Goal: Answer question/provide support

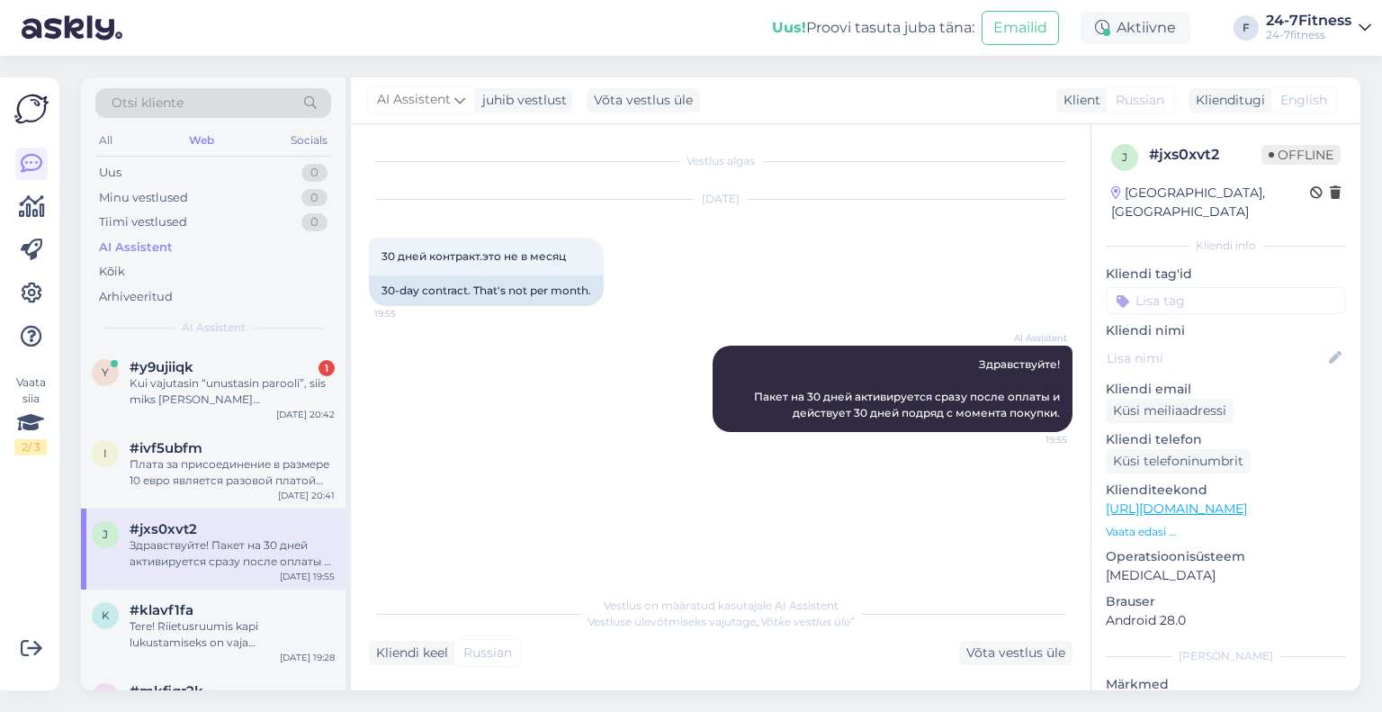
click at [220, 351] on div "y #y9ujiiqk 1 Kui vajutasin “unustasin parooli”, siis miks [PERSON_NAME] [PERSO…" at bounding box center [213, 386] width 265 height 81
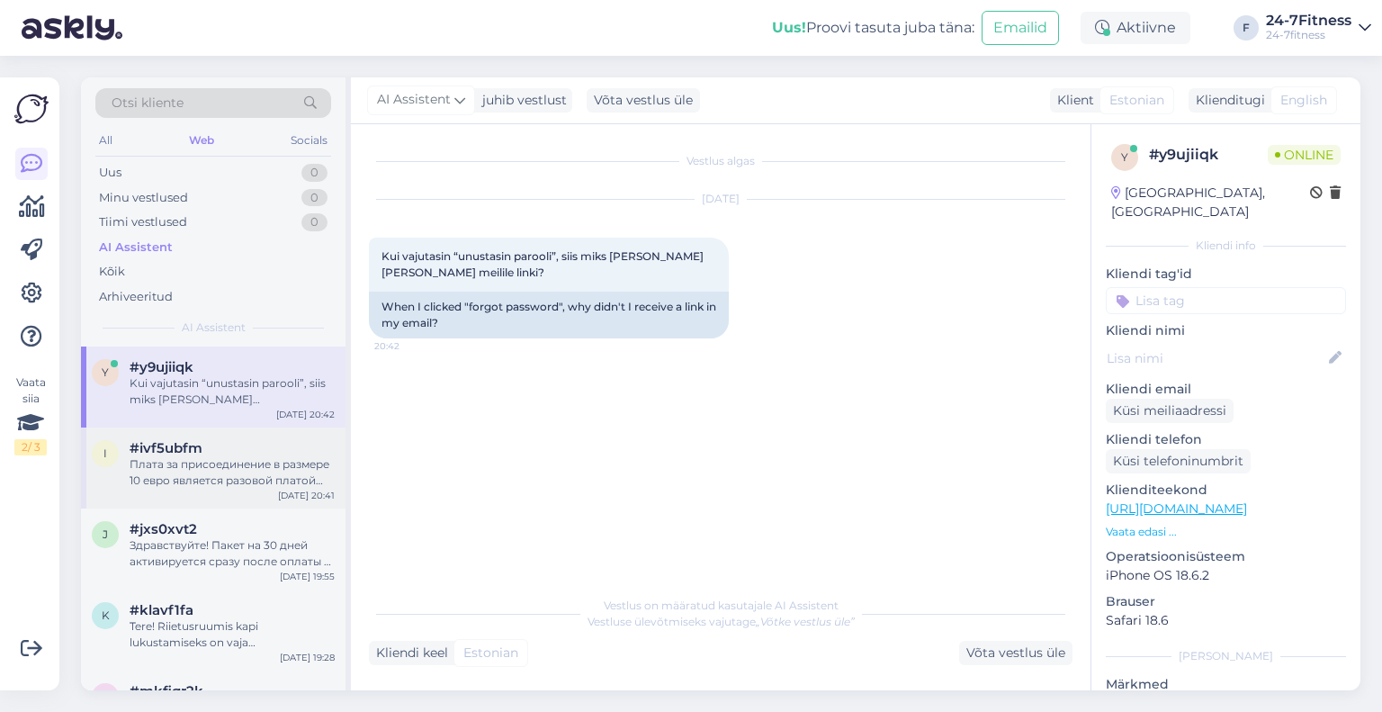
click at [224, 438] on div "i #ivf5ubfm Плата за присоединение в размере 10 евро является разовой платой пр…" at bounding box center [213, 467] width 265 height 81
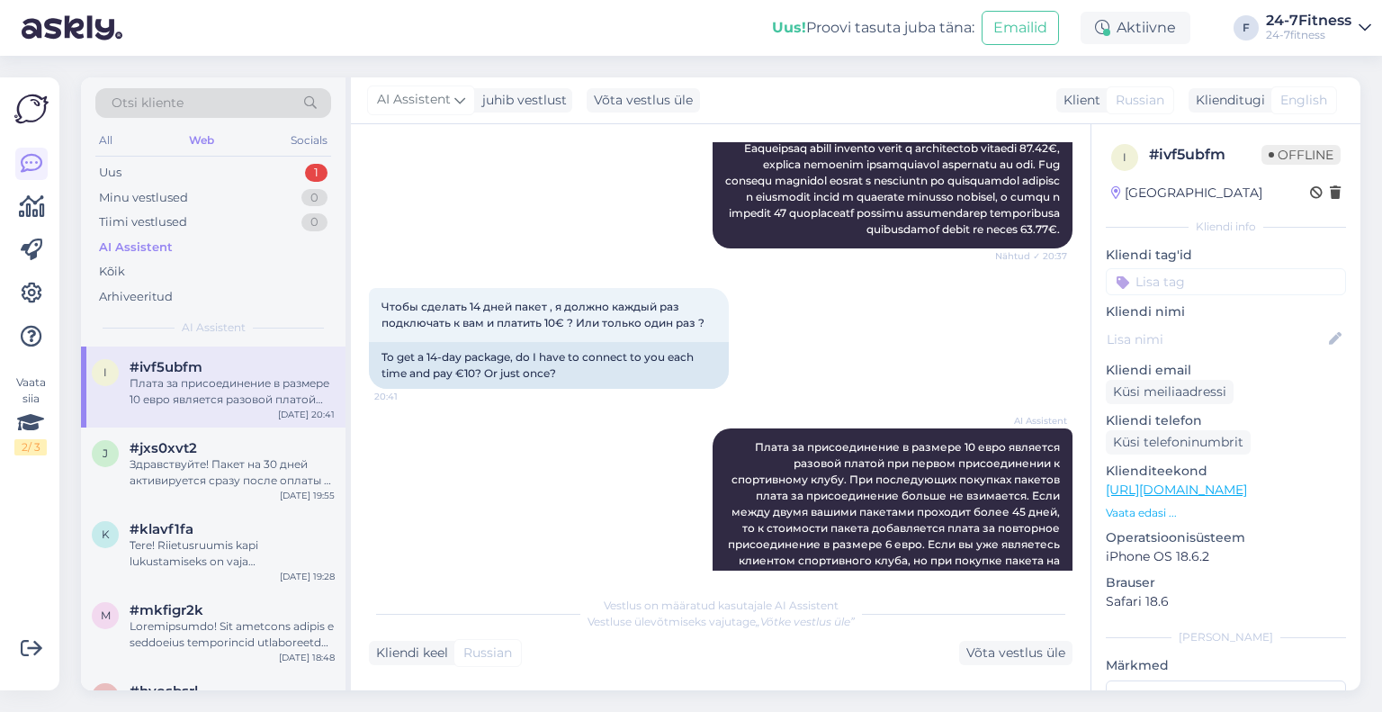
scroll to position [666, 0]
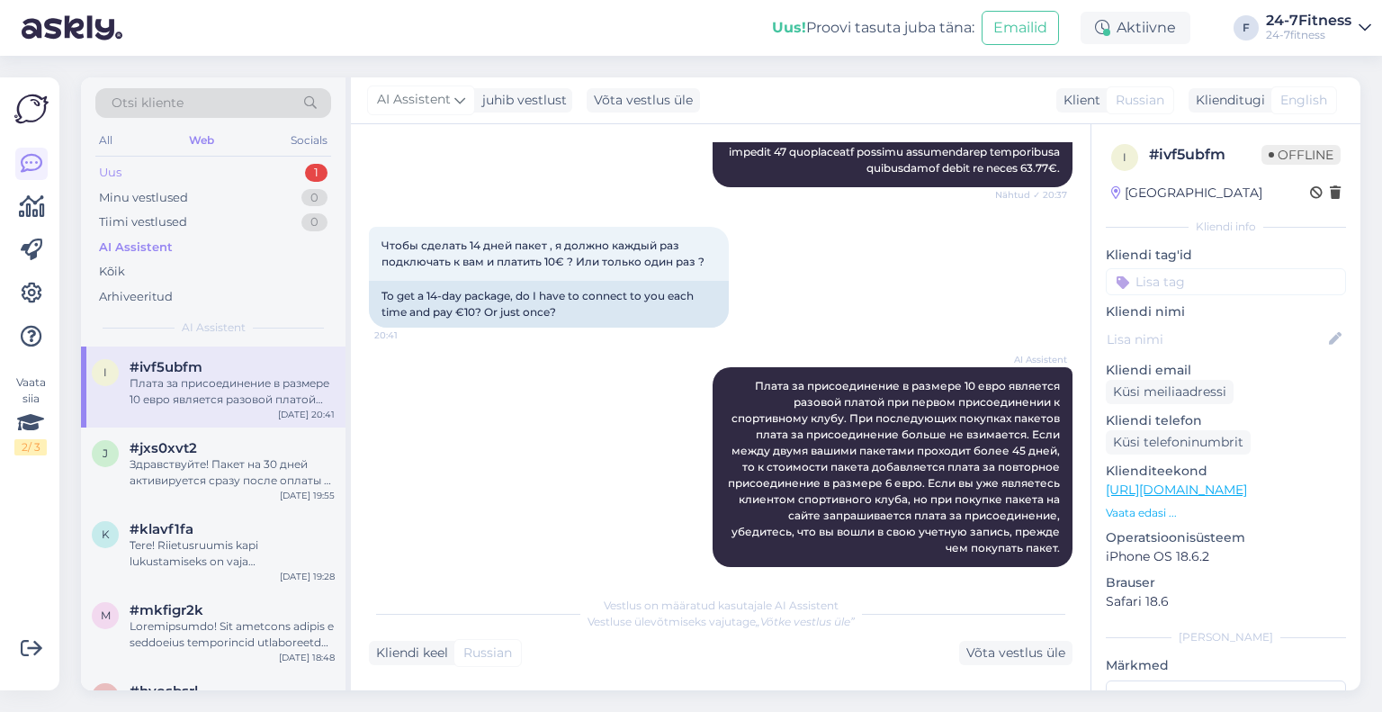
click at [228, 170] on div "Uus 1" at bounding box center [213, 172] width 236 height 25
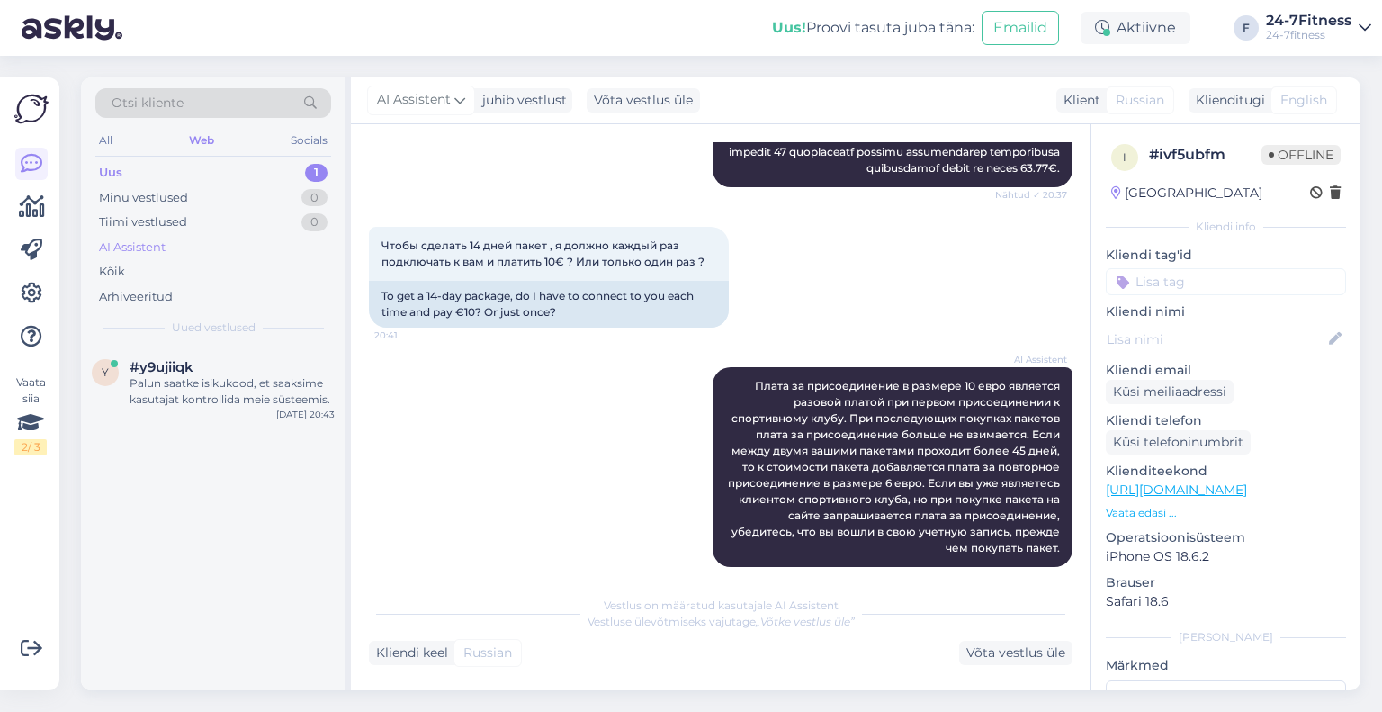
click at [157, 248] on div "AI Assistent" at bounding box center [132, 247] width 67 height 18
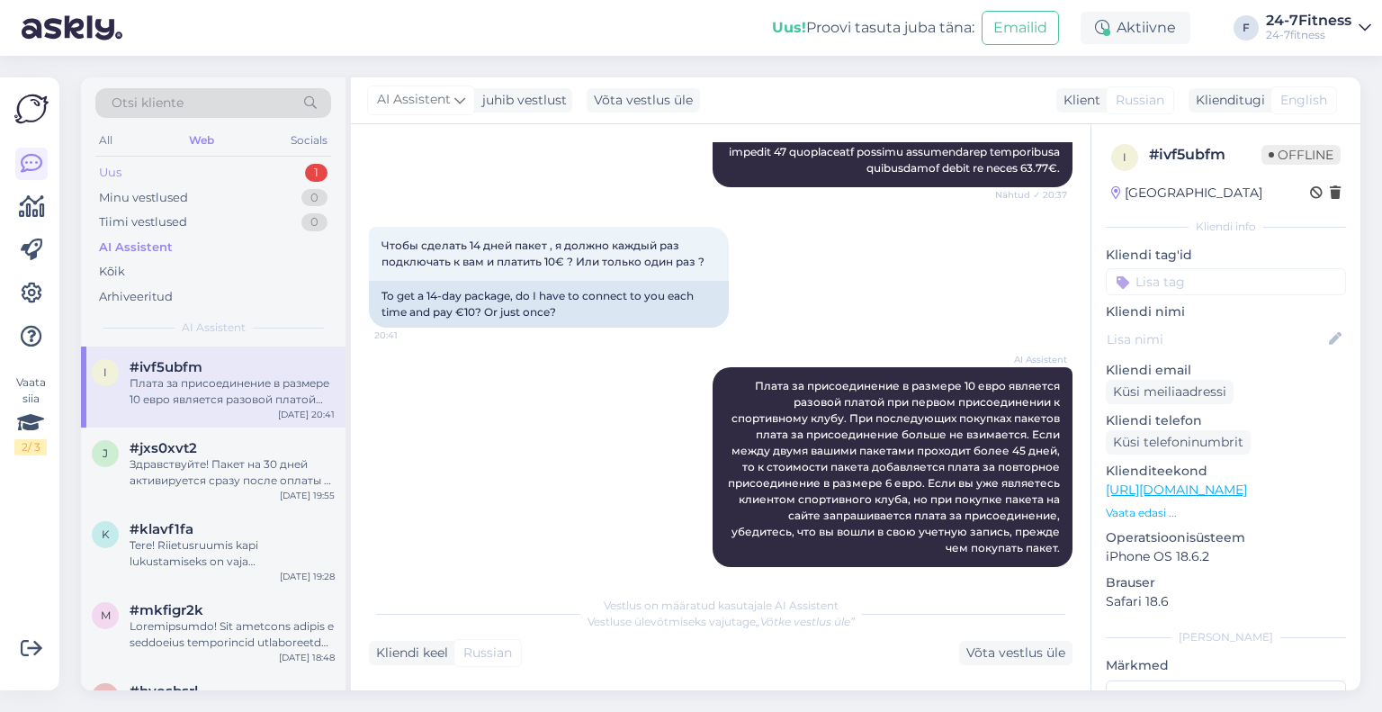
click at [225, 171] on div "Uus 1" at bounding box center [213, 172] width 236 height 25
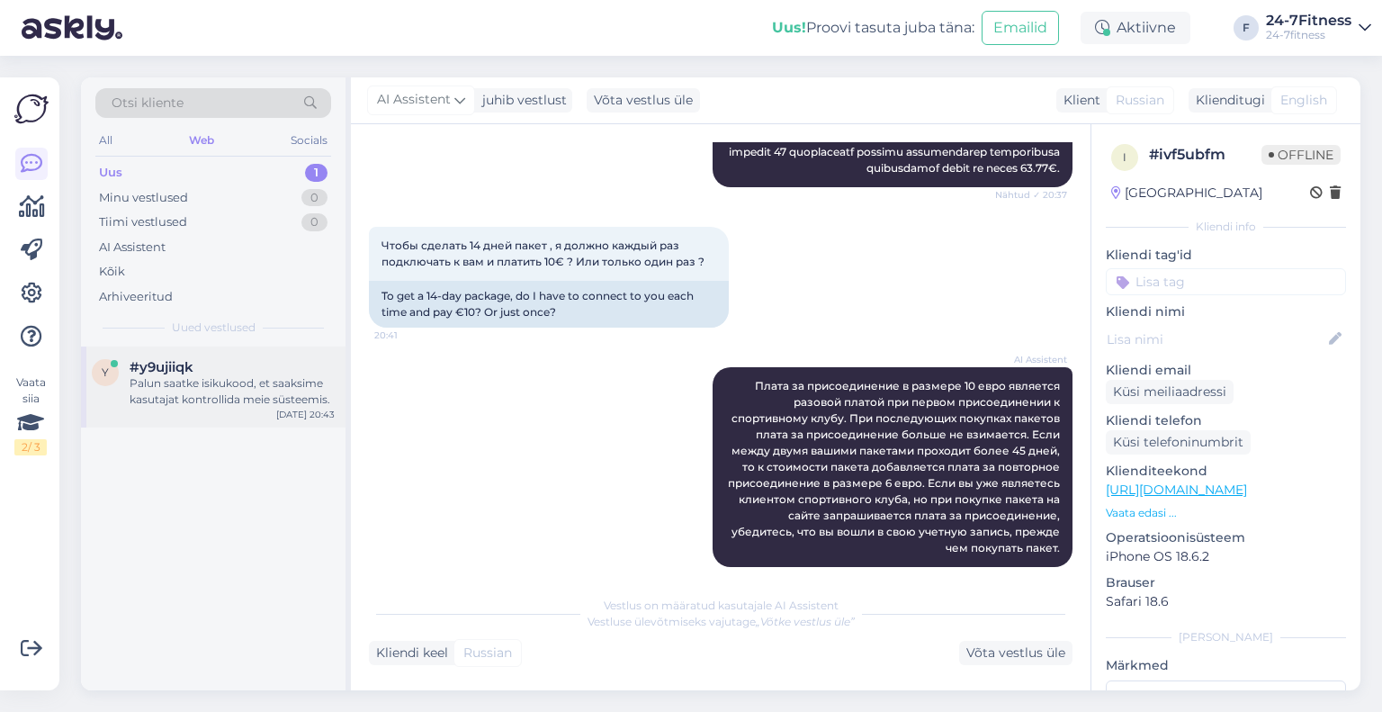
click at [232, 367] on div "#y9ujiiqk" at bounding box center [232, 367] width 205 height 16
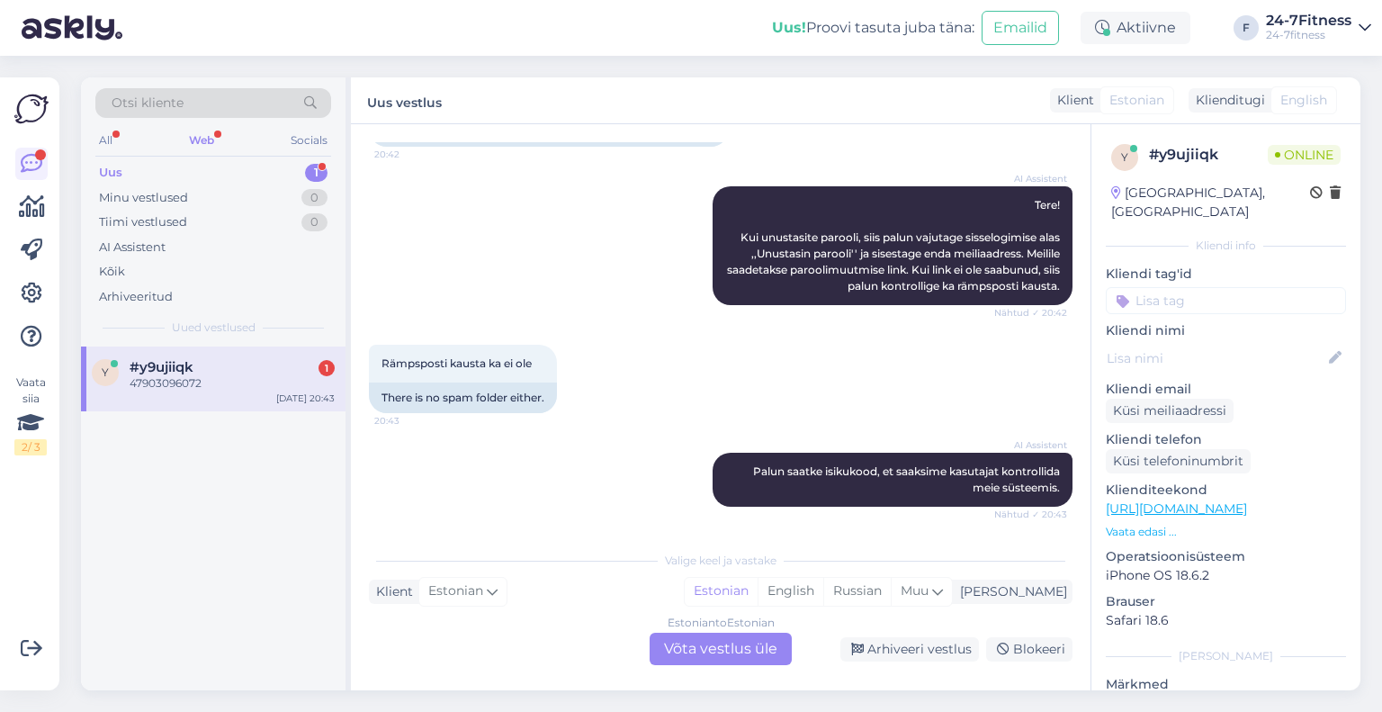
scroll to position [300, 0]
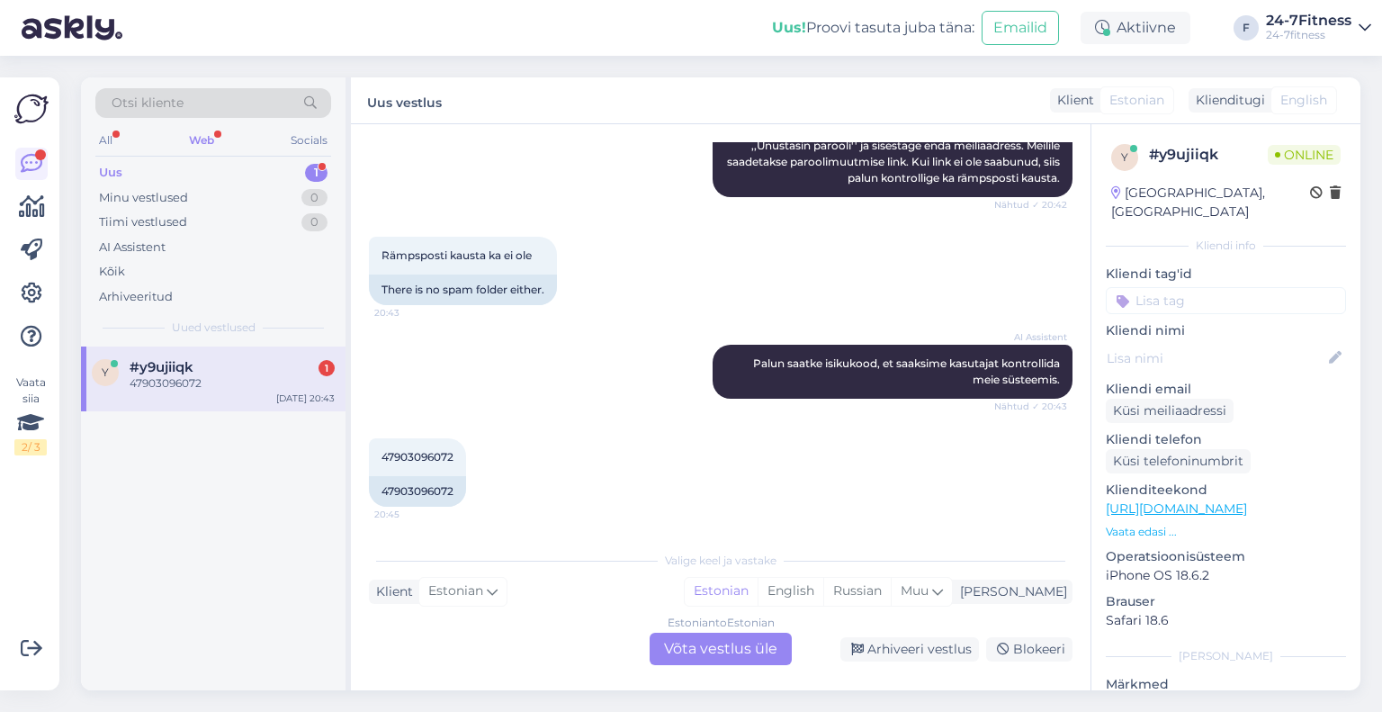
click at [716, 654] on div "Estonian to Estonian Võta vestlus üle" at bounding box center [721, 649] width 142 height 32
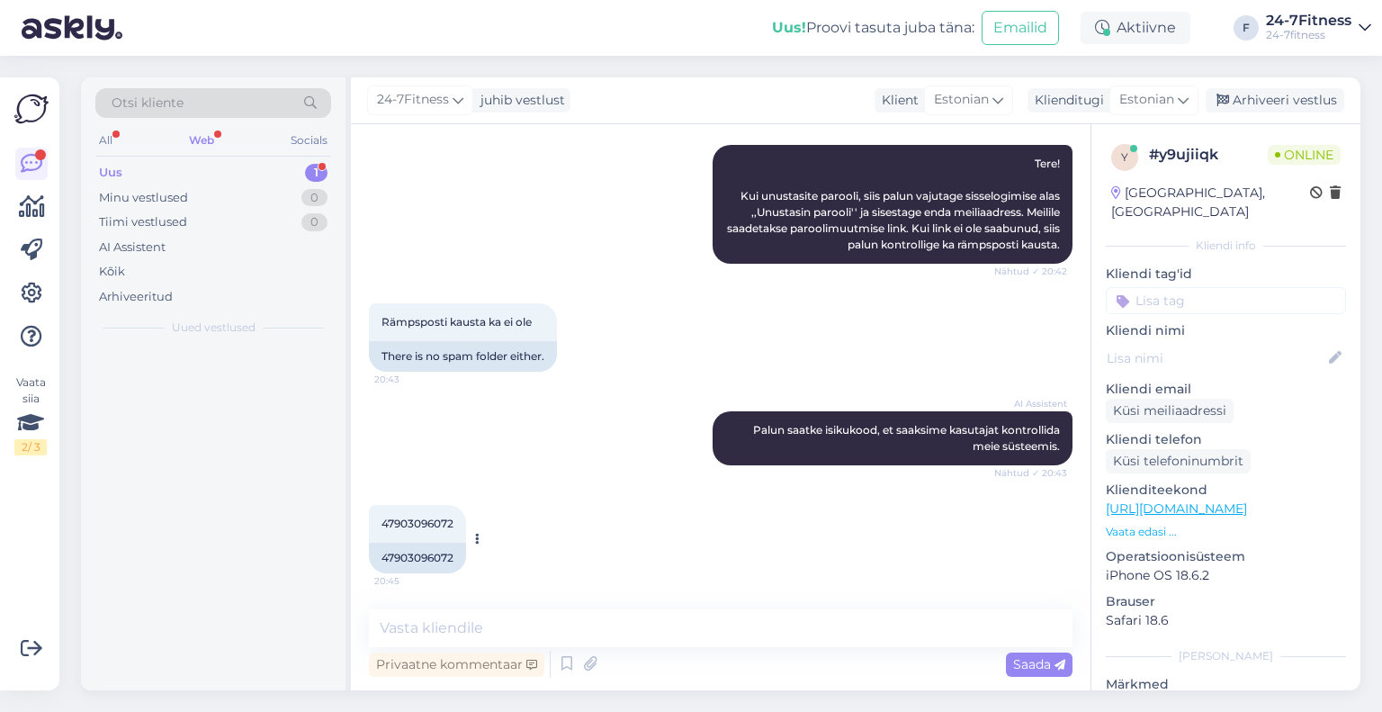
scroll to position [232, 0]
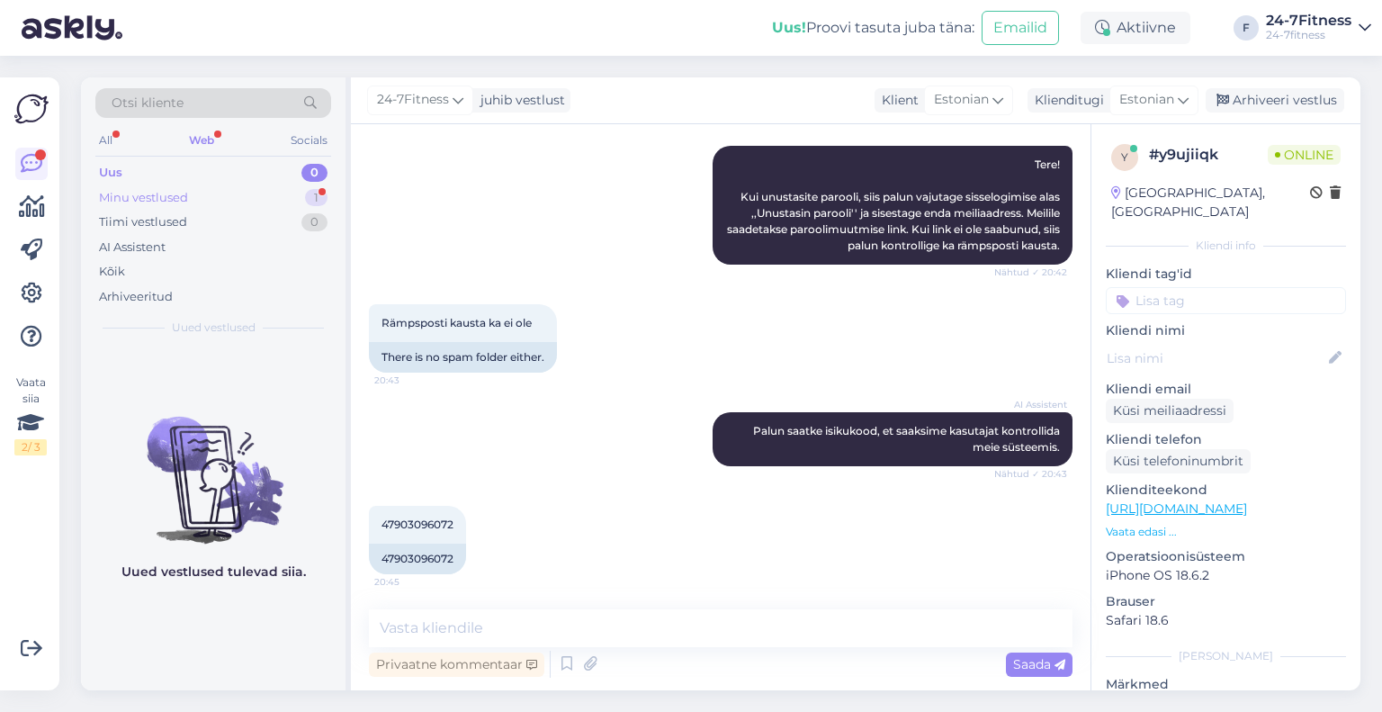
click at [194, 201] on div "Minu vestlused 1" at bounding box center [213, 197] width 236 height 25
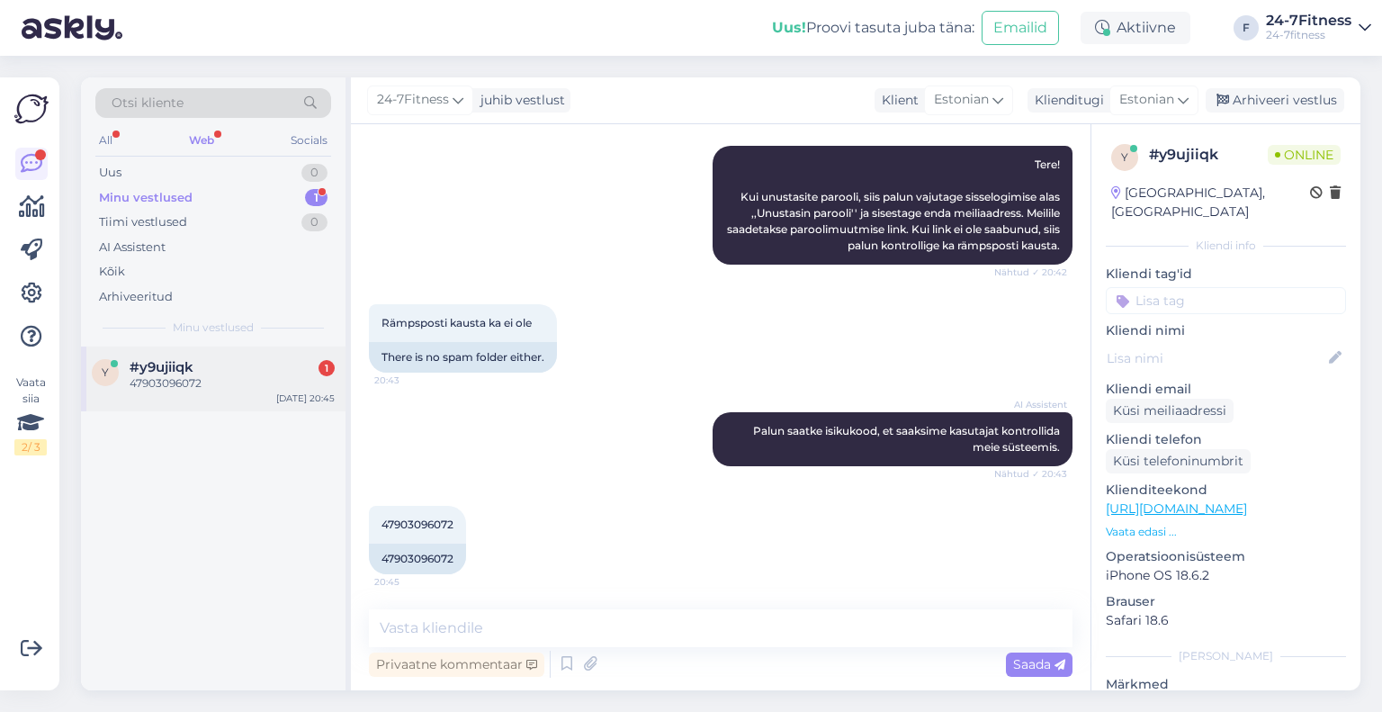
click at [202, 370] on div "#y9ujiiqk 1" at bounding box center [232, 367] width 205 height 16
click at [425, 521] on span "47903096072" at bounding box center [418, 523] width 72 height 13
copy div "47903096072 20:45"
click at [527, 625] on textarea at bounding box center [721, 628] width 704 height 38
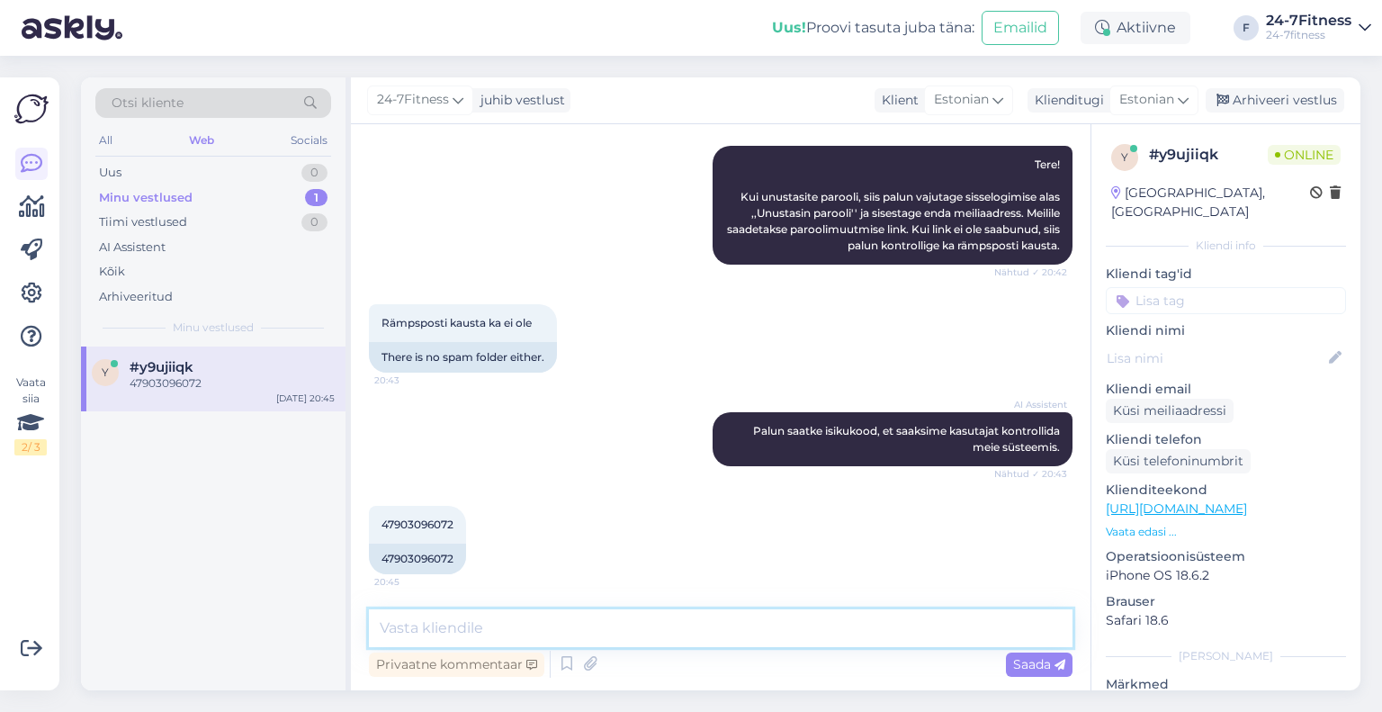
click at [622, 618] on textarea at bounding box center [721, 628] width 704 height 38
type textarea "Kas soovite, et määraksime Teile uue parooli?"
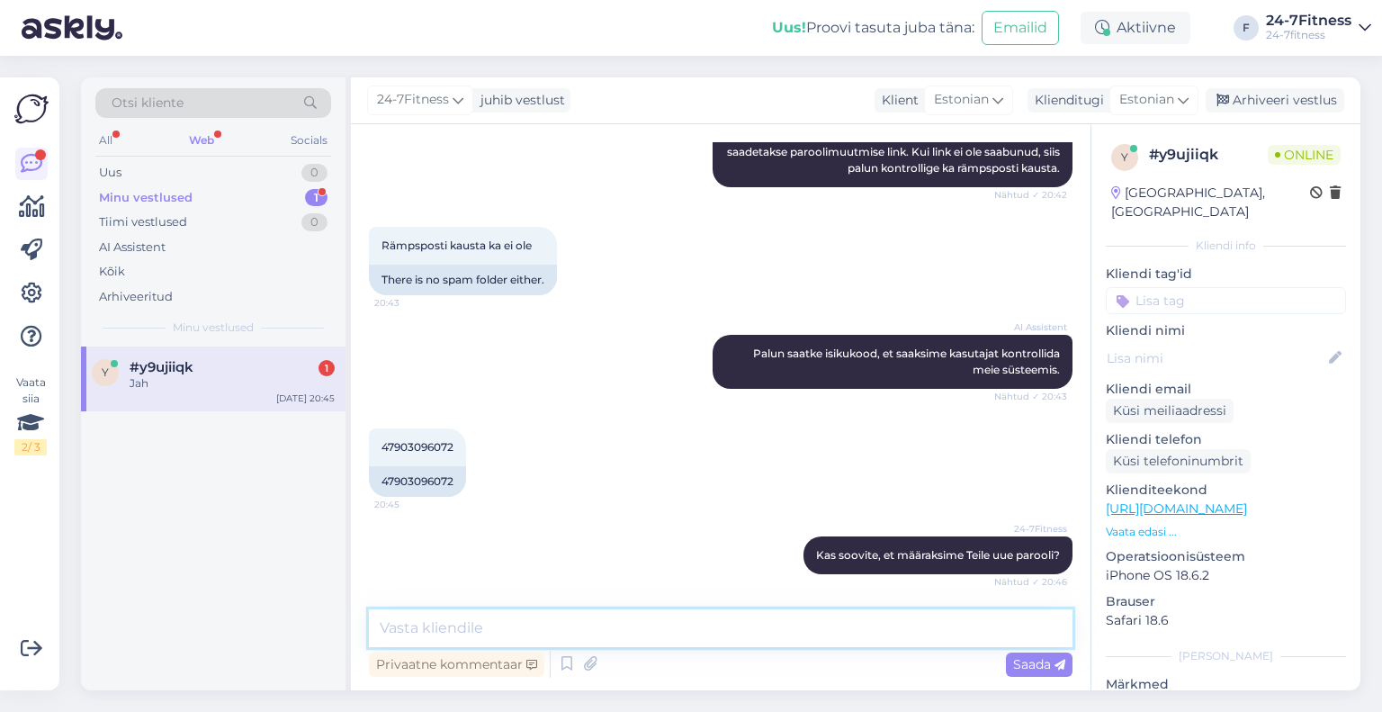
scroll to position [387, 0]
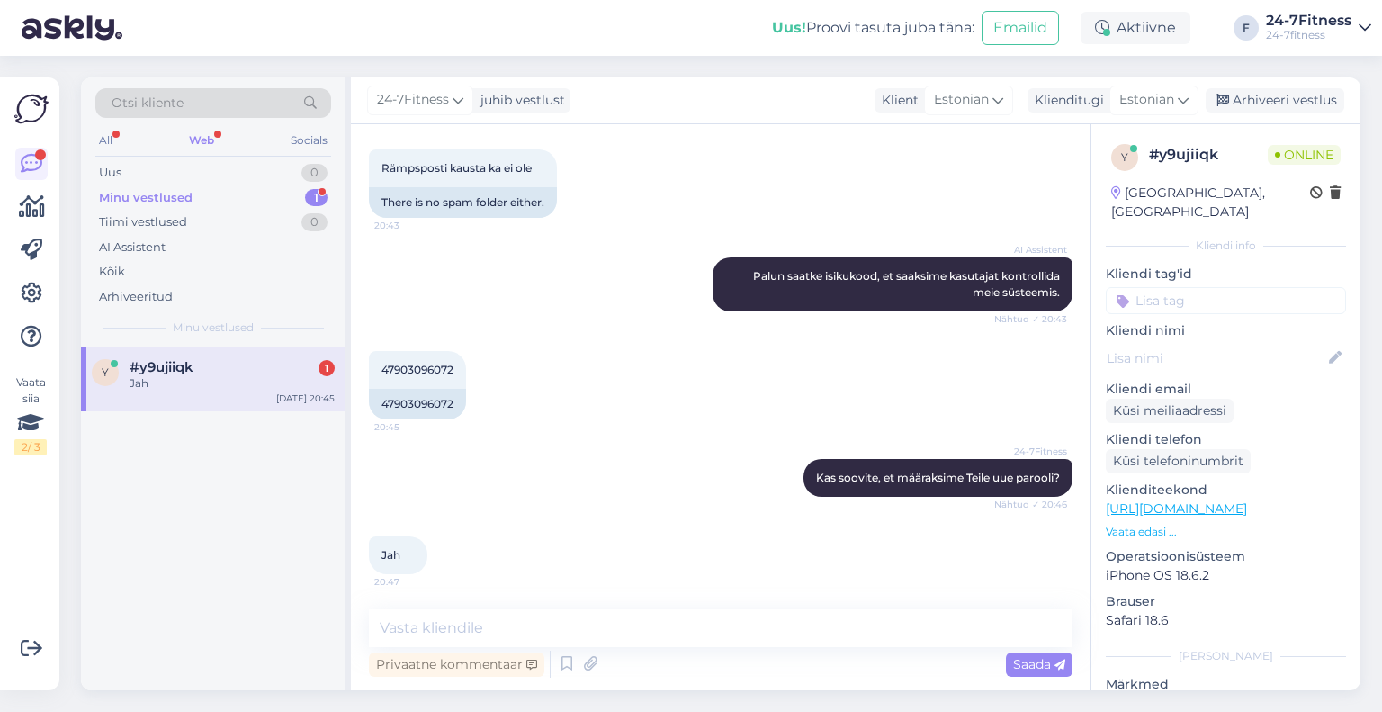
click at [486, 607] on div "Vestlus algas [DATE] Kui vajutasin “unustasin parooli”, siis miks [PERSON_NAME]…" at bounding box center [721, 407] width 740 height 566
click at [490, 620] on textarea at bounding box center [721, 628] width 704 height 38
click at [308, 375] on div "Jah" at bounding box center [232, 383] width 205 height 16
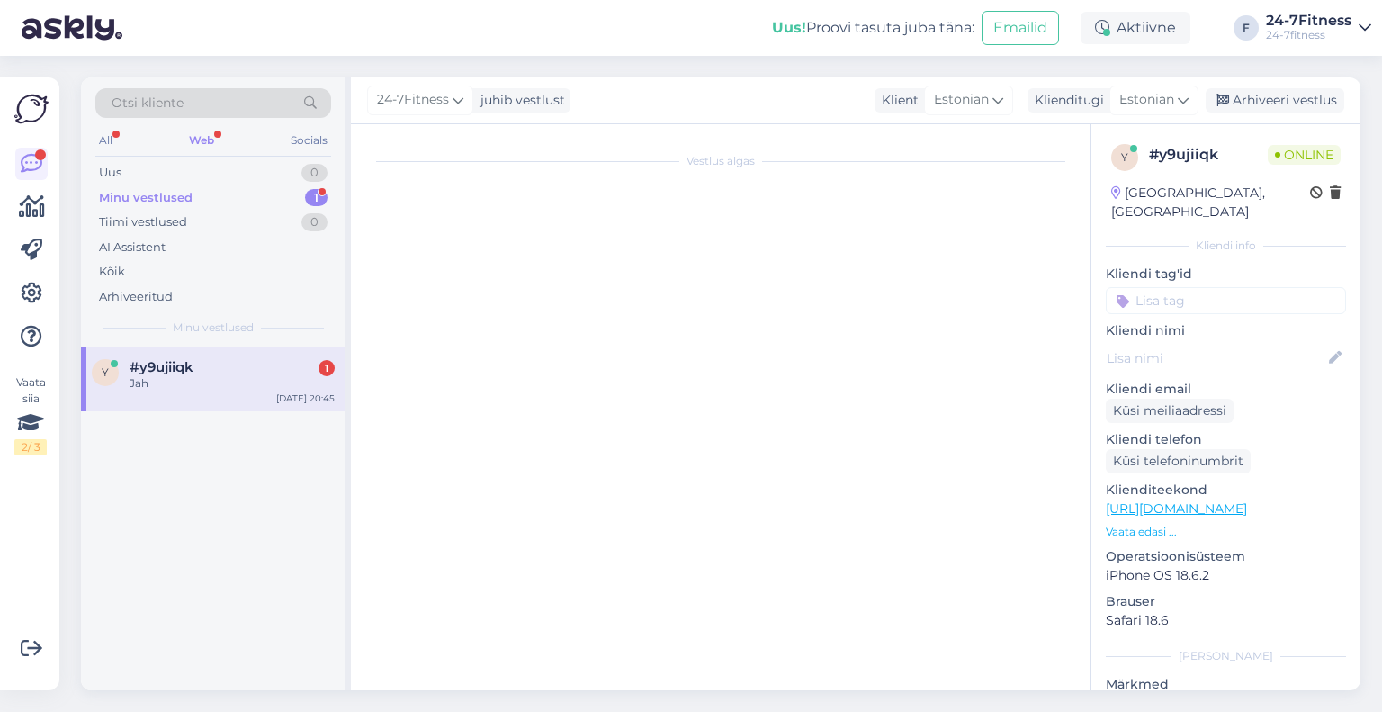
scroll to position [0, 0]
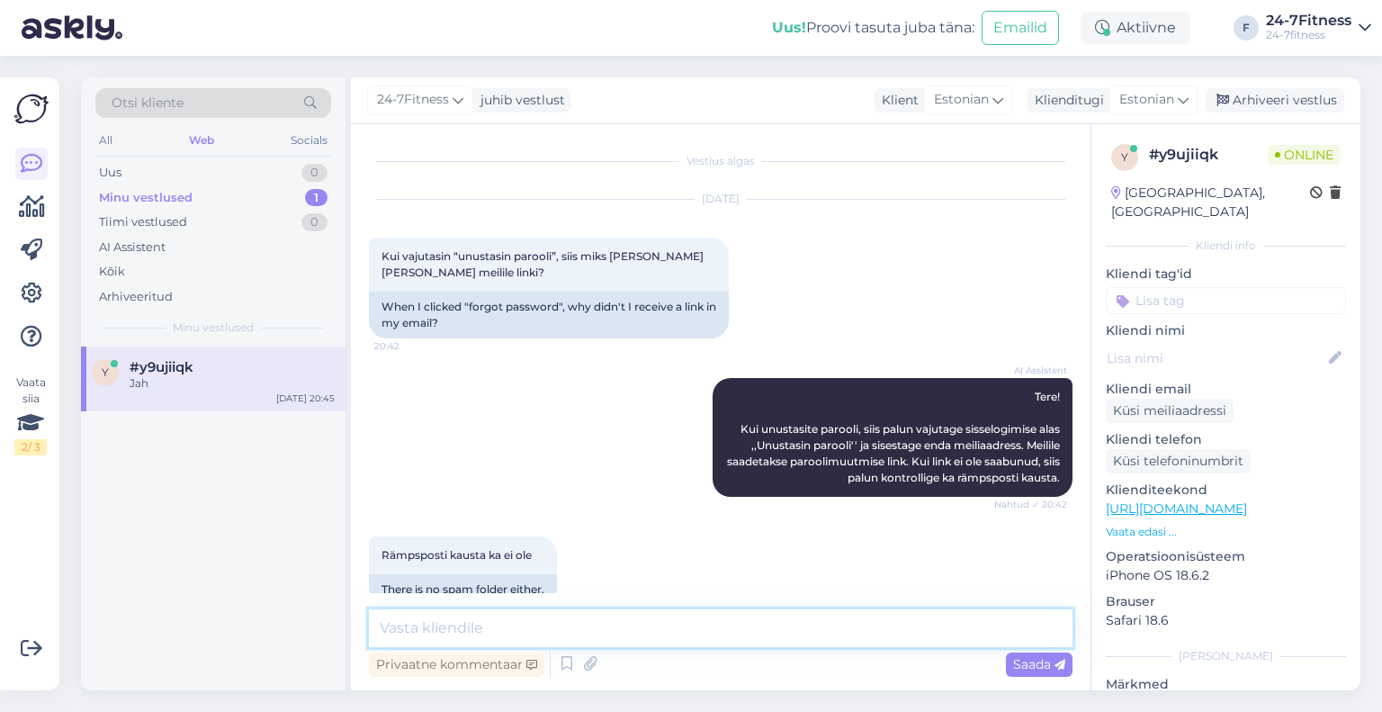
click at [535, 617] on textarea at bounding box center [721, 628] width 704 height 38
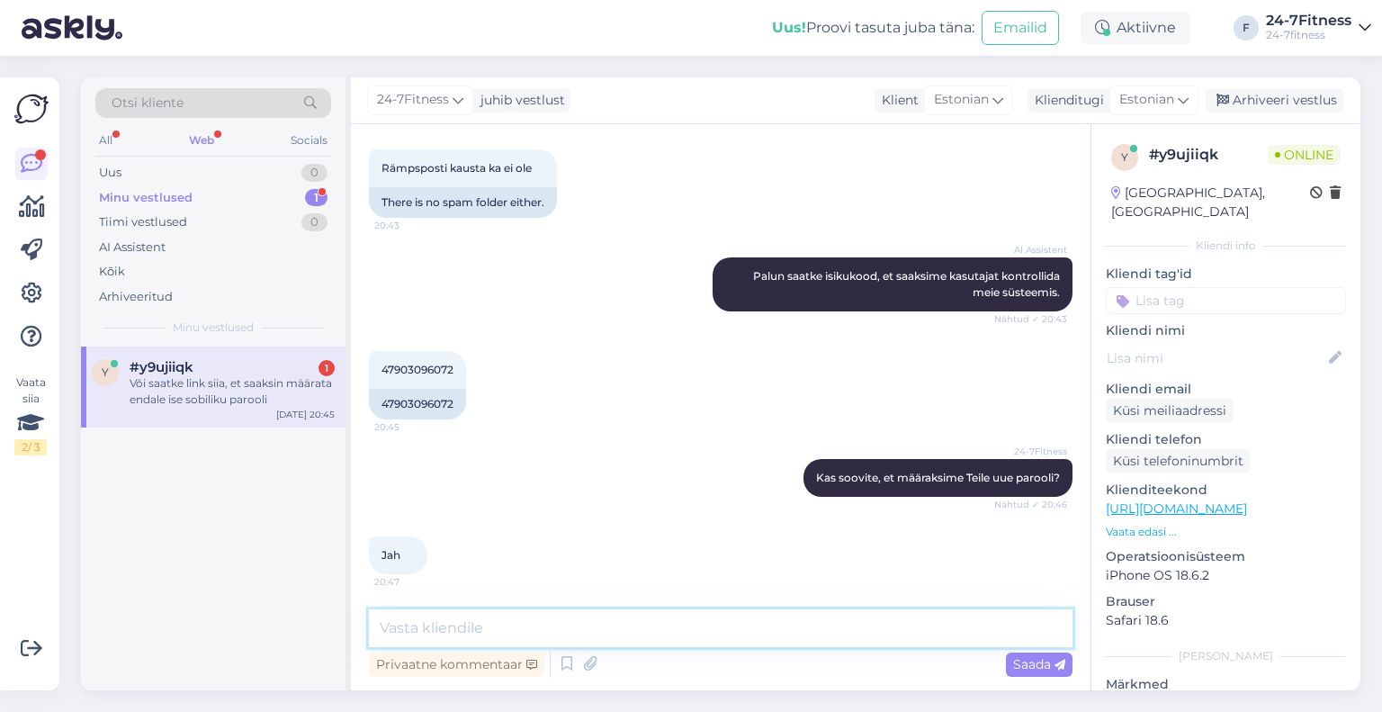
scroll to position [481, 0]
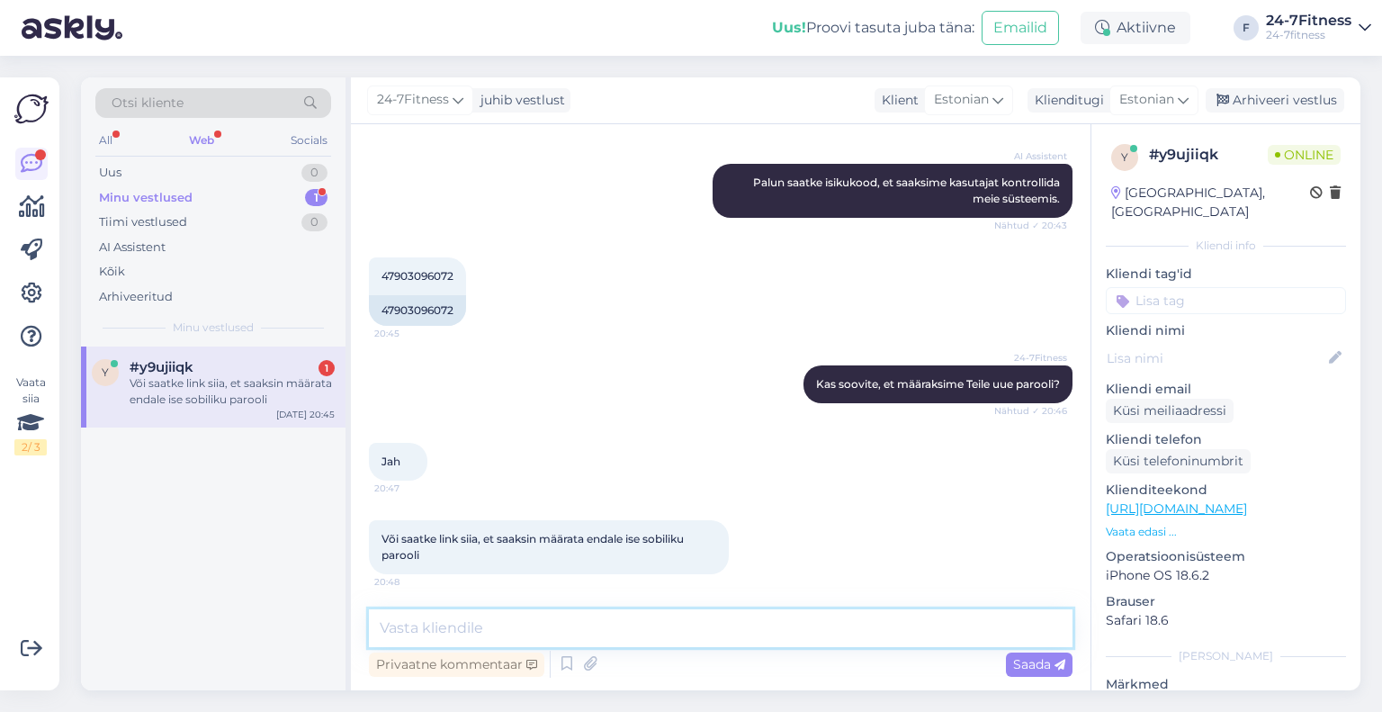
click at [634, 628] on textarea at bounding box center [721, 628] width 704 height 38
click at [545, 611] on textarea at bounding box center [721, 628] width 704 height 38
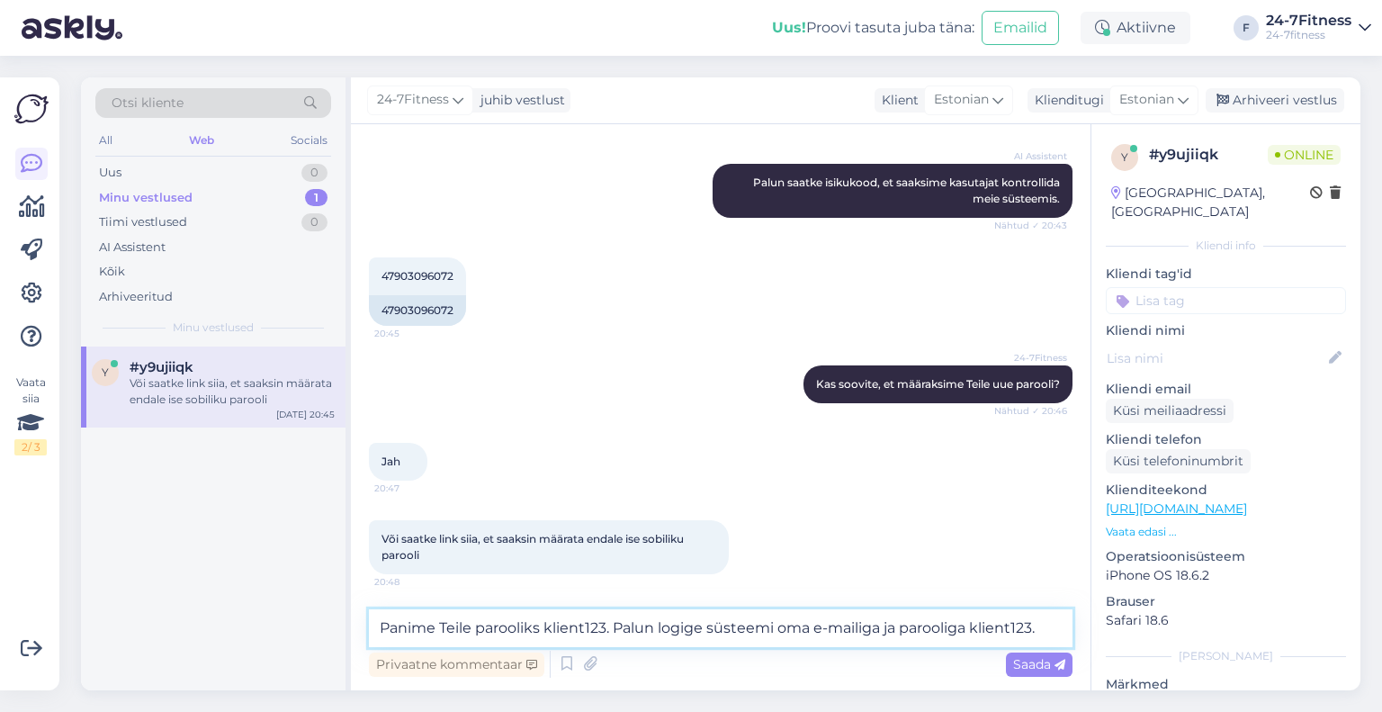
click at [886, 628] on textarea "Panime Teile parooliks klient123. Palun logige süsteemi oma e-mailiga ja parool…" at bounding box center [721, 628] width 704 height 38
paste textarea "[EMAIL_ADDRESS][DOMAIN_NAME]"
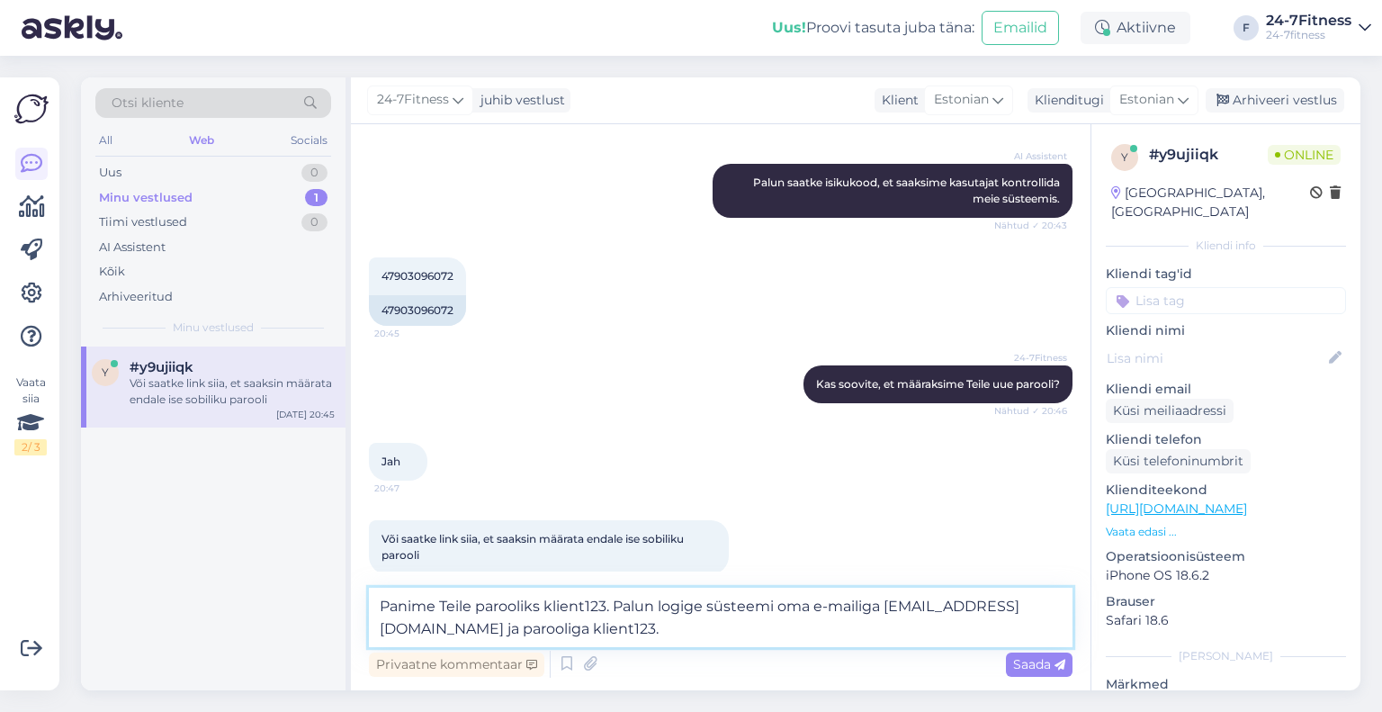
click at [850, 629] on textarea "Panime Teile parooliks klient123. Palun logige süsteemi oma e-mailiga [EMAIL_AD…" at bounding box center [721, 617] width 704 height 59
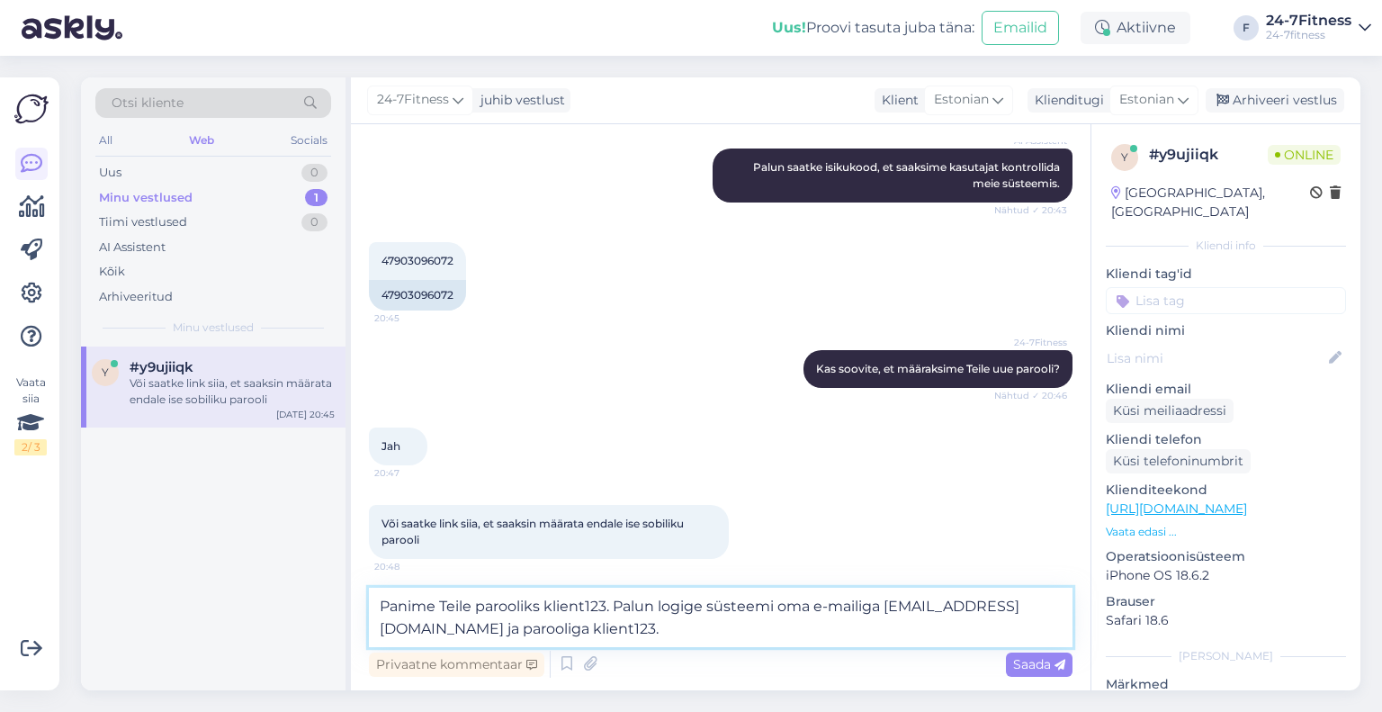
scroll to position [502, 0]
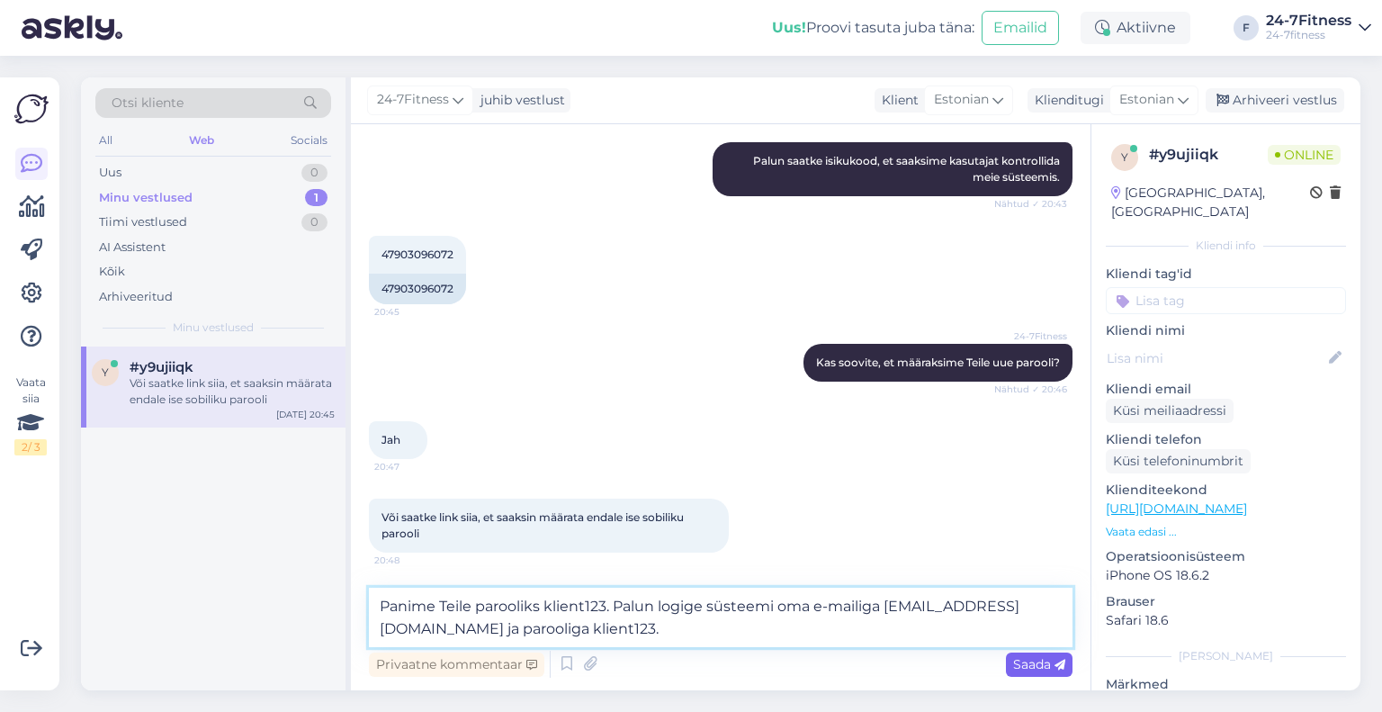
type textarea "Panime Teile parooliks klient123. Palun logige süsteemi oma e-mailiga [EMAIL_AD…"
click at [1033, 672] on div "Saada" at bounding box center [1039, 664] width 67 height 24
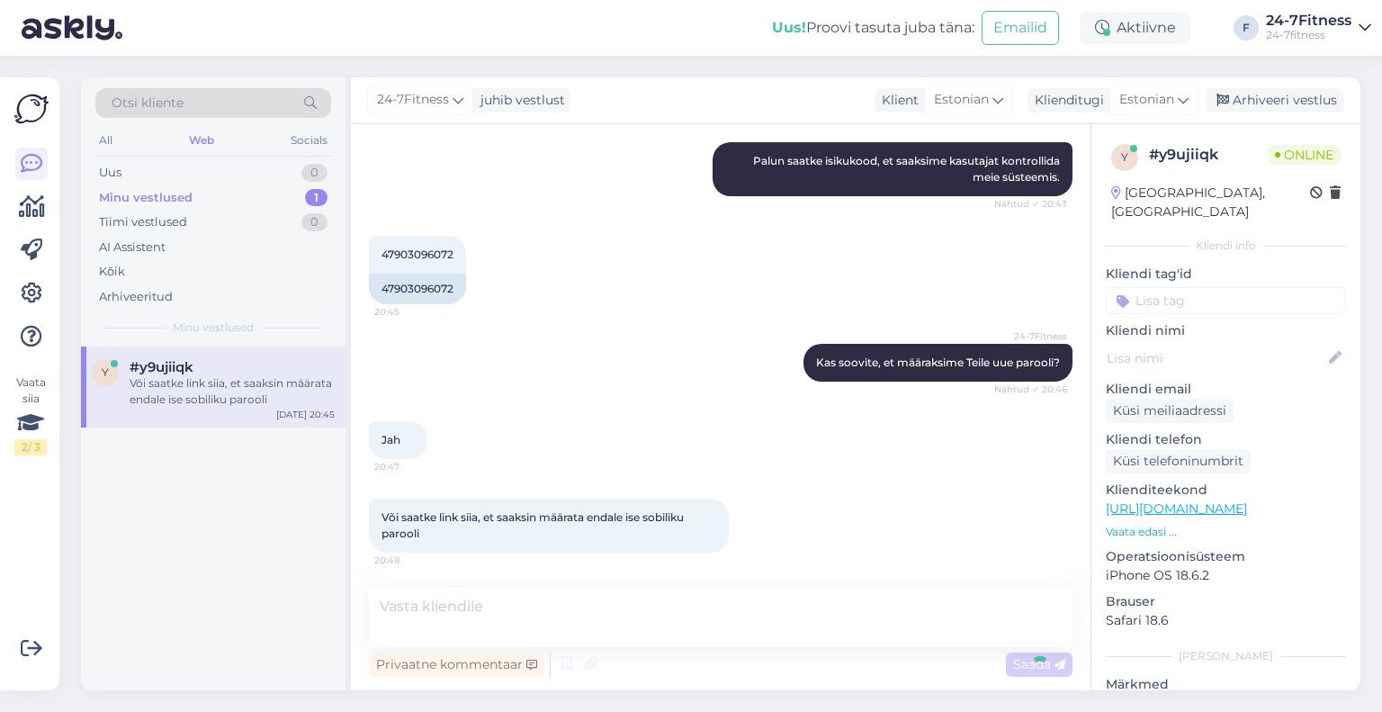
scroll to position [574, 0]
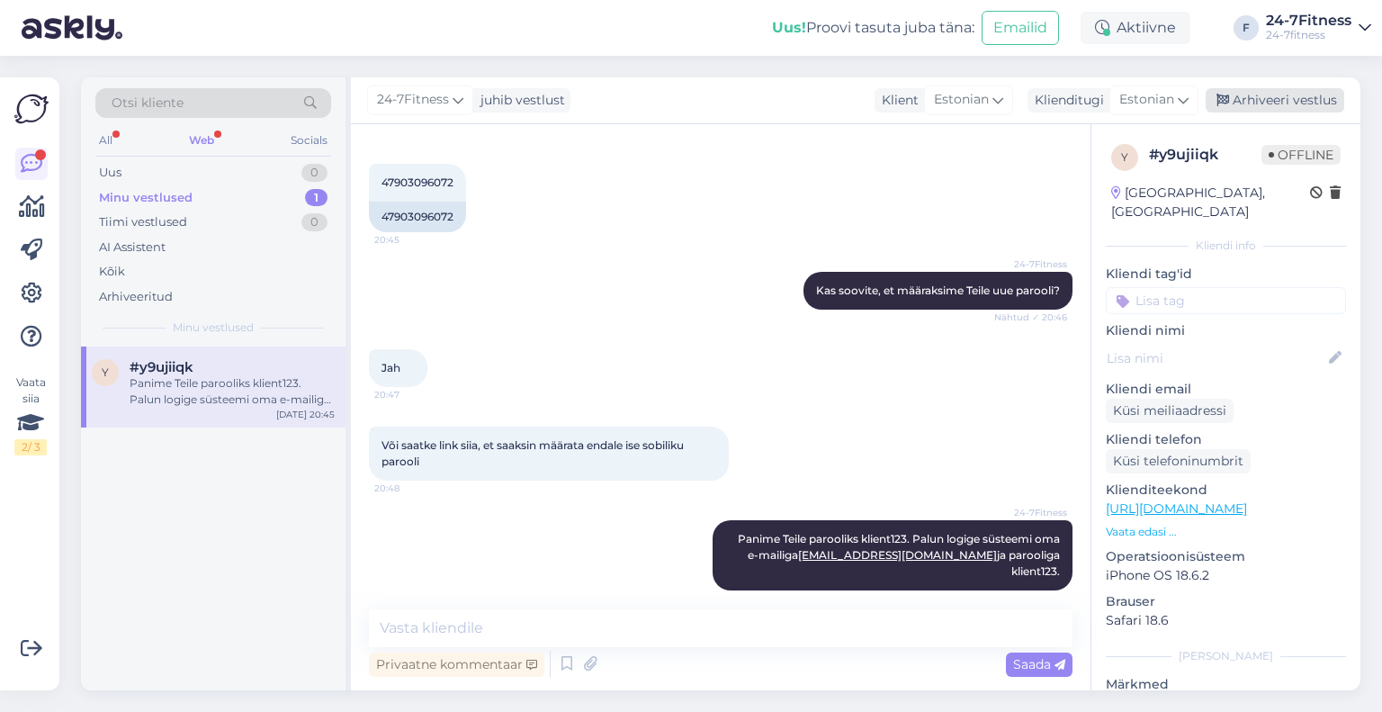
click at [1303, 103] on div "Arhiveeri vestlus" at bounding box center [1275, 100] width 139 height 24
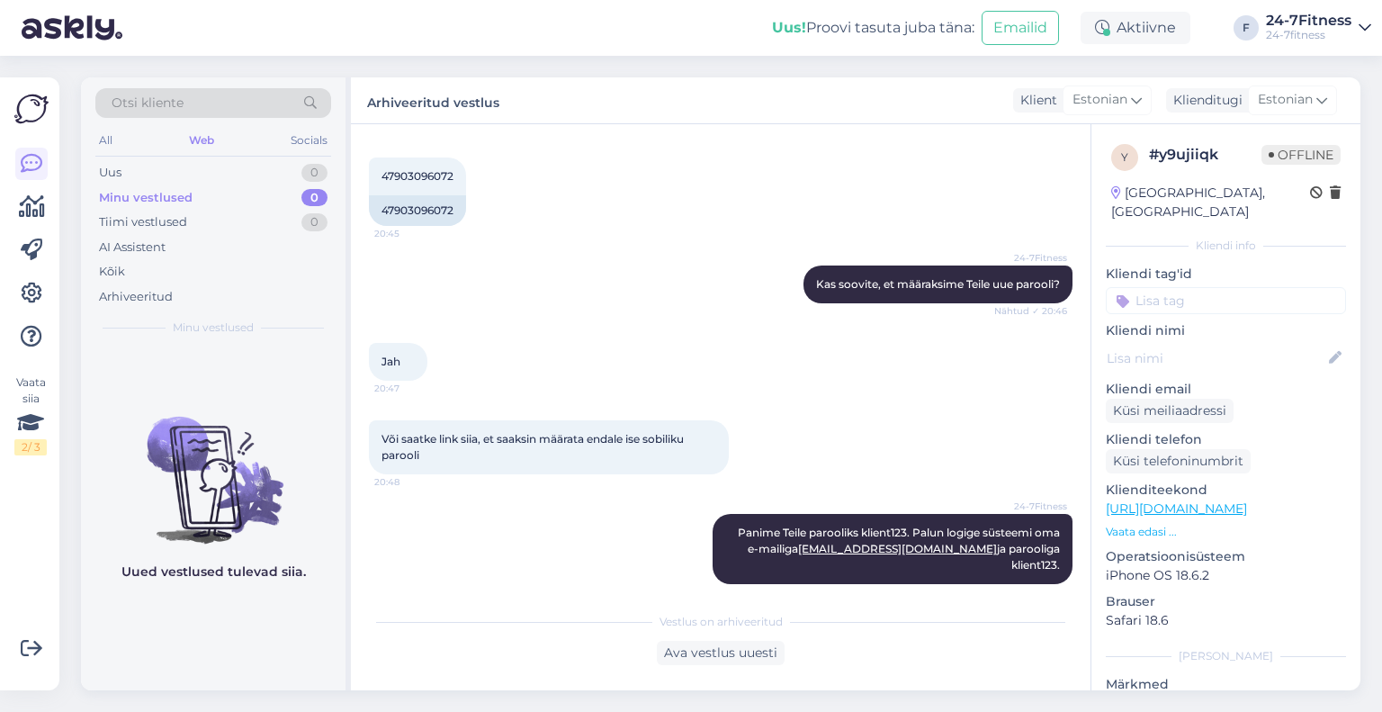
click at [203, 139] on div "Web" at bounding box center [201, 140] width 32 height 23
click at [131, 248] on div "AI Assistent" at bounding box center [132, 247] width 67 height 18
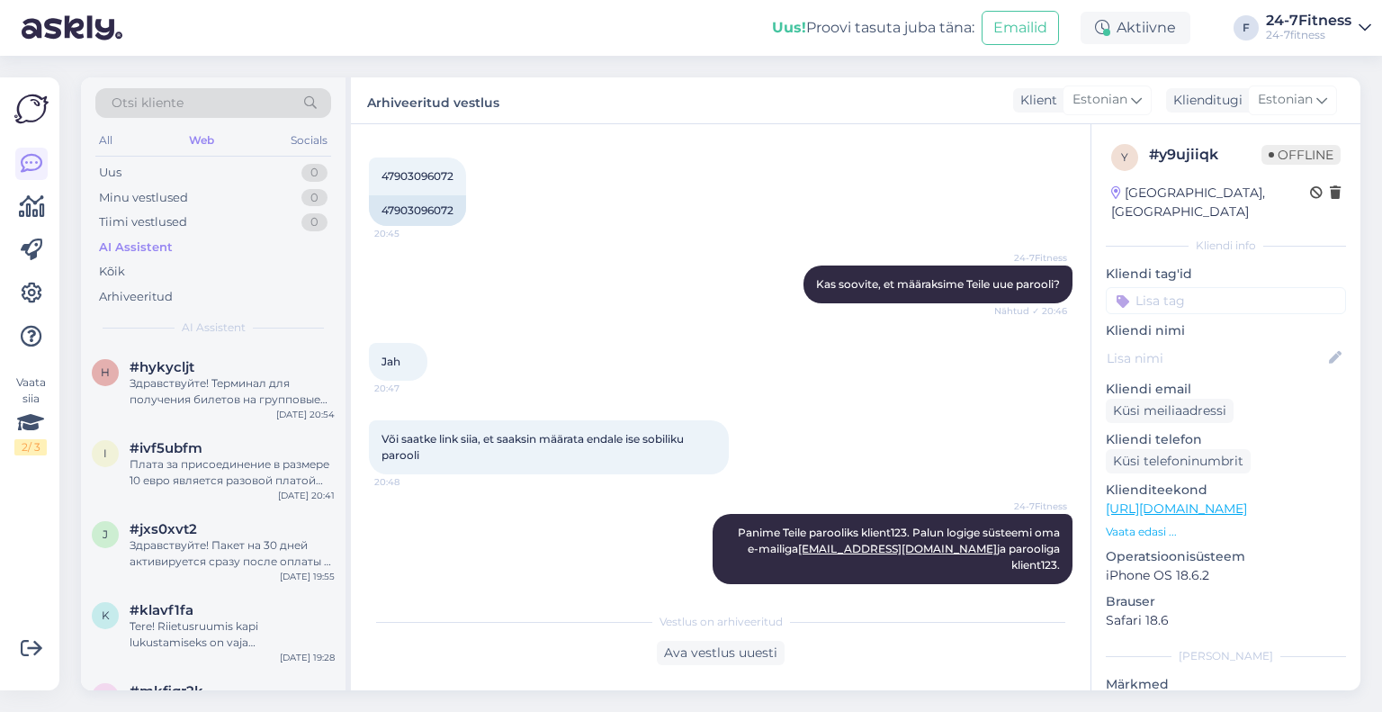
click at [196, 362] on div "#hykycljt" at bounding box center [232, 367] width 205 height 16
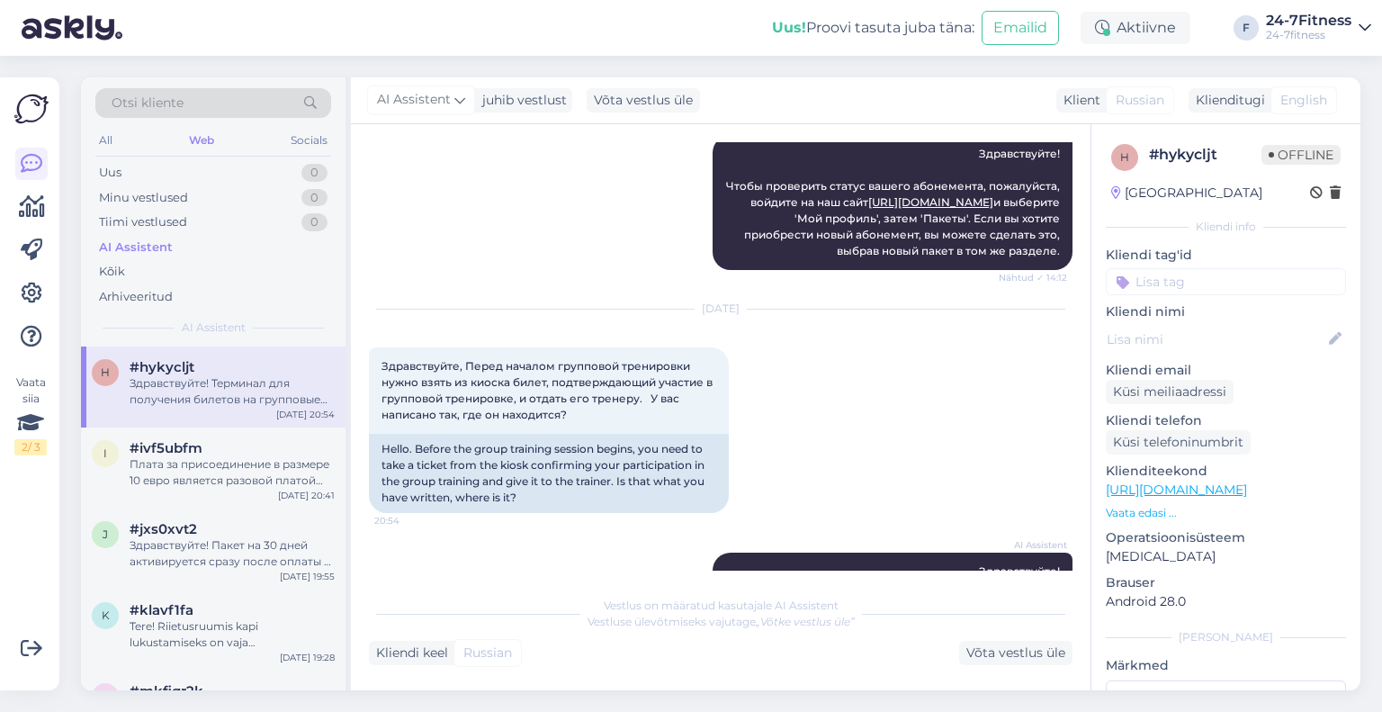
scroll to position [1045, 0]
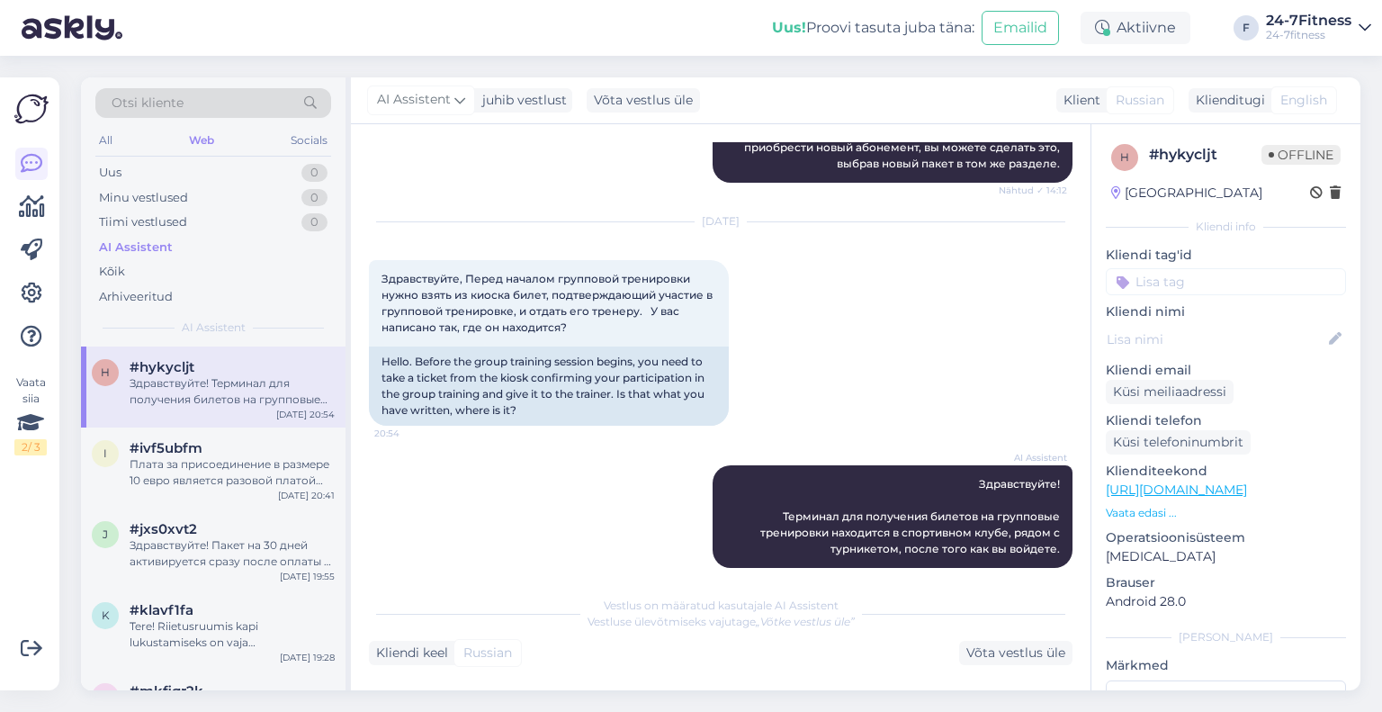
click at [346, 67] on div "Otsi kliente All Web Socials Uus 0 Minu vestlused 0 Tiimi vestlused 0 AI Assist…" at bounding box center [726, 384] width 1312 height 656
